Goal: Task Accomplishment & Management: Manage account settings

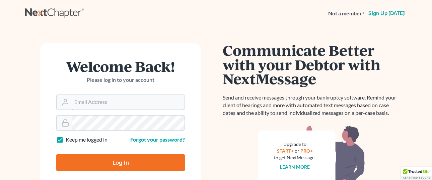
type input "[EMAIL_ADDRESS][DOMAIN_NAME]"
click at [147, 159] on input "Log In" at bounding box center [120, 163] width 129 height 17
type input "Thinking..."
